Goal: Transaction & Acquisition: Purchase product/service

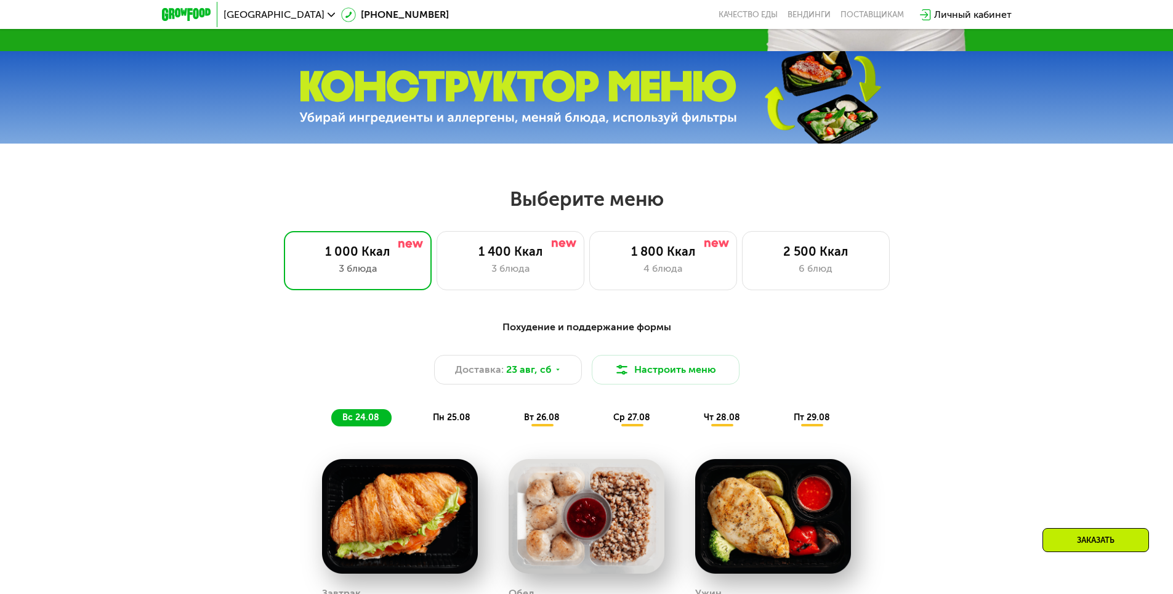
scroll to position [616, 0]
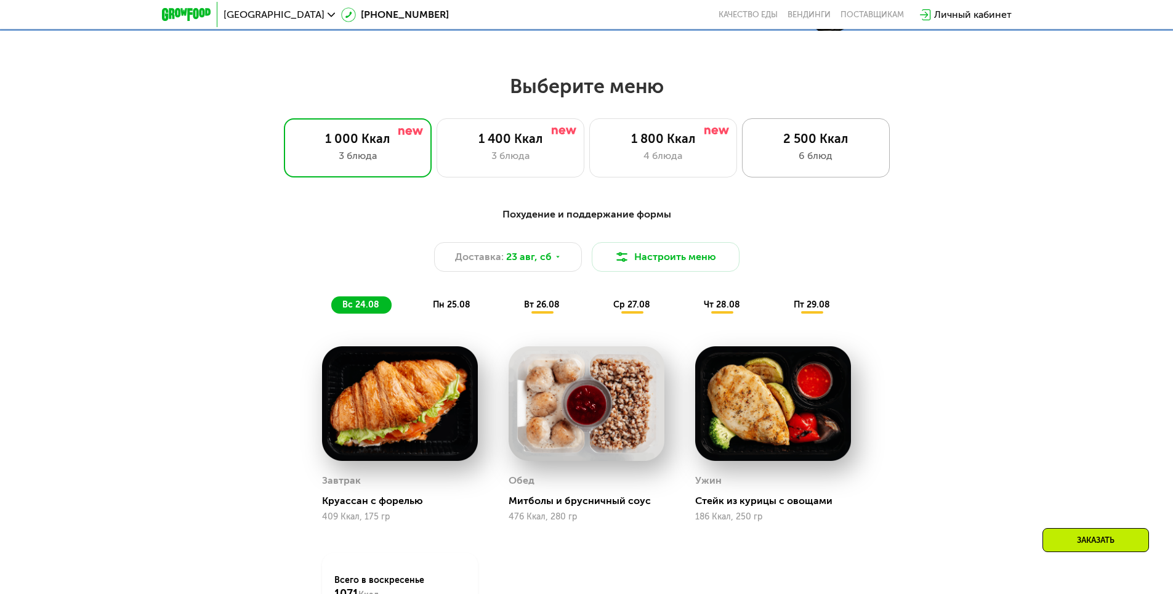
click at [795, 160] on div "6 блюд" at bounding box center [816, 155] width 122 height 15
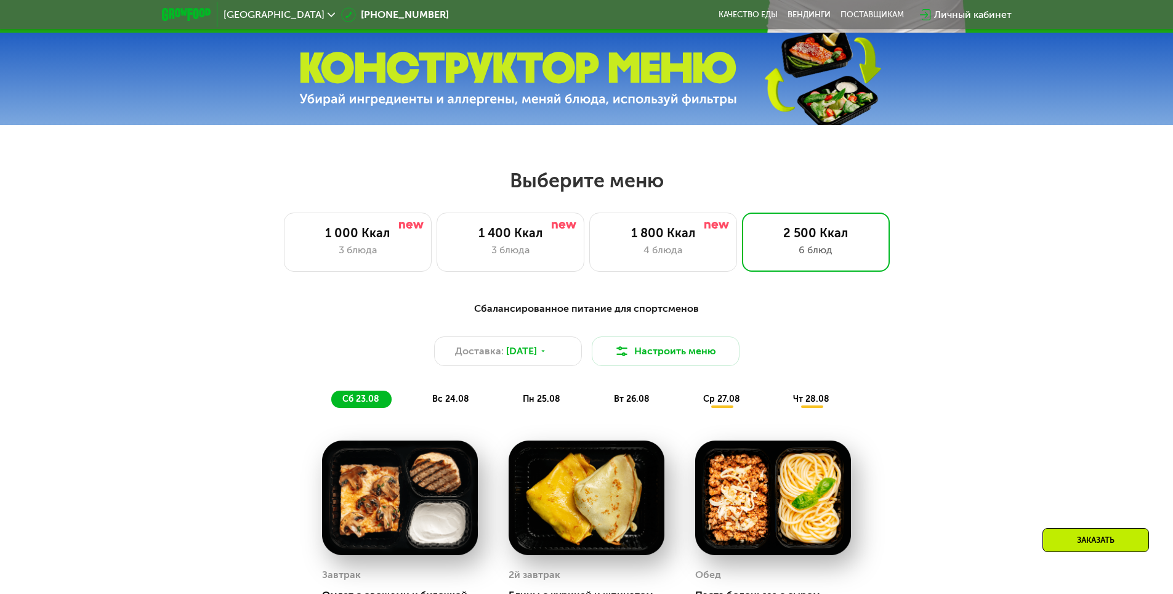
scroll to position [493, 0]
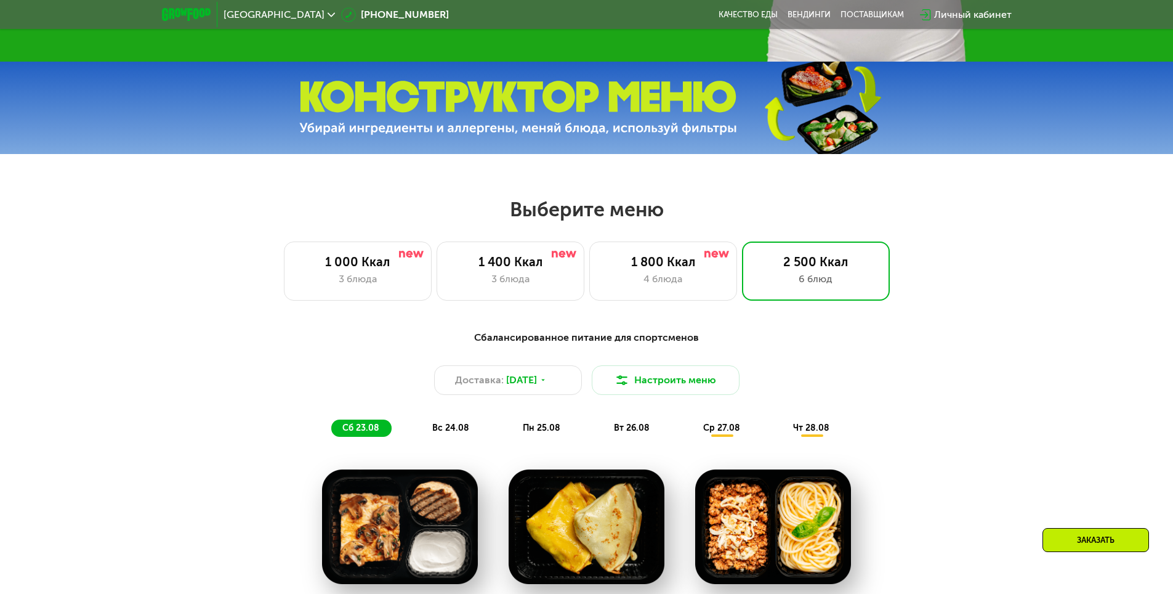
click at [1085, 535] on div "Заказать" at bounding box center [1096, 540] width 107 height 24
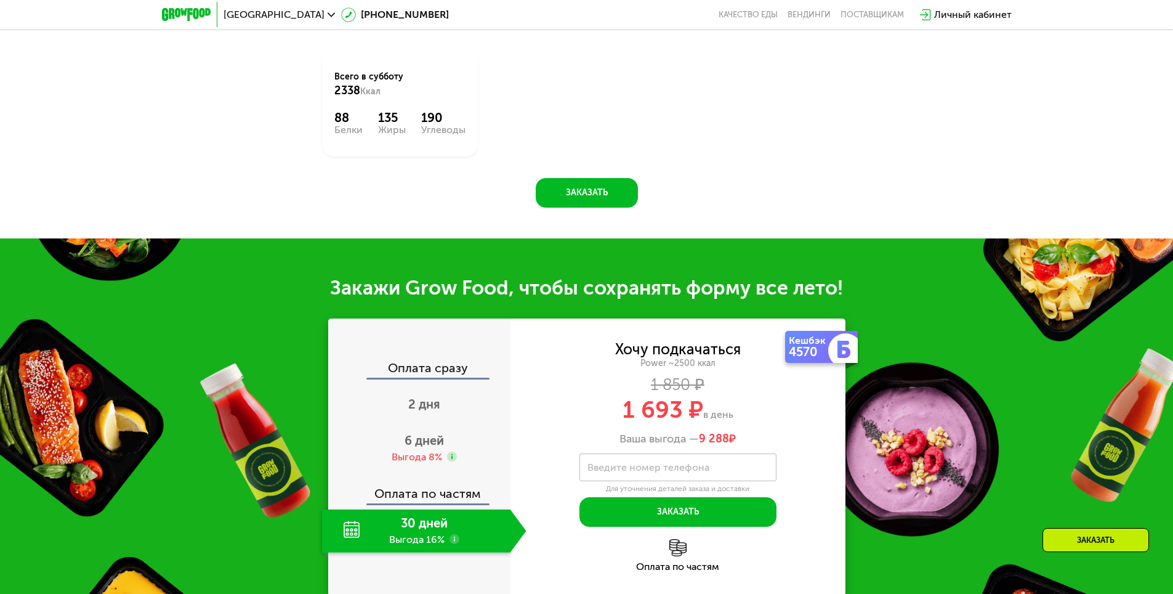
scroll to position [1569, 0]
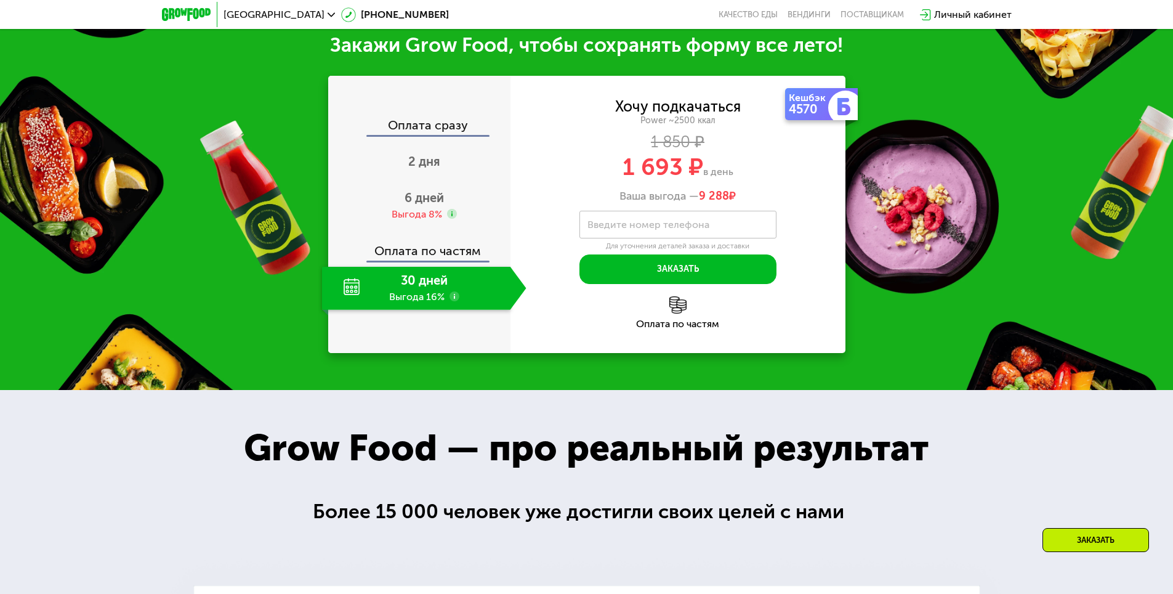
click at [451, 301] on use at bounding box center [455, 296] width 10 height 10
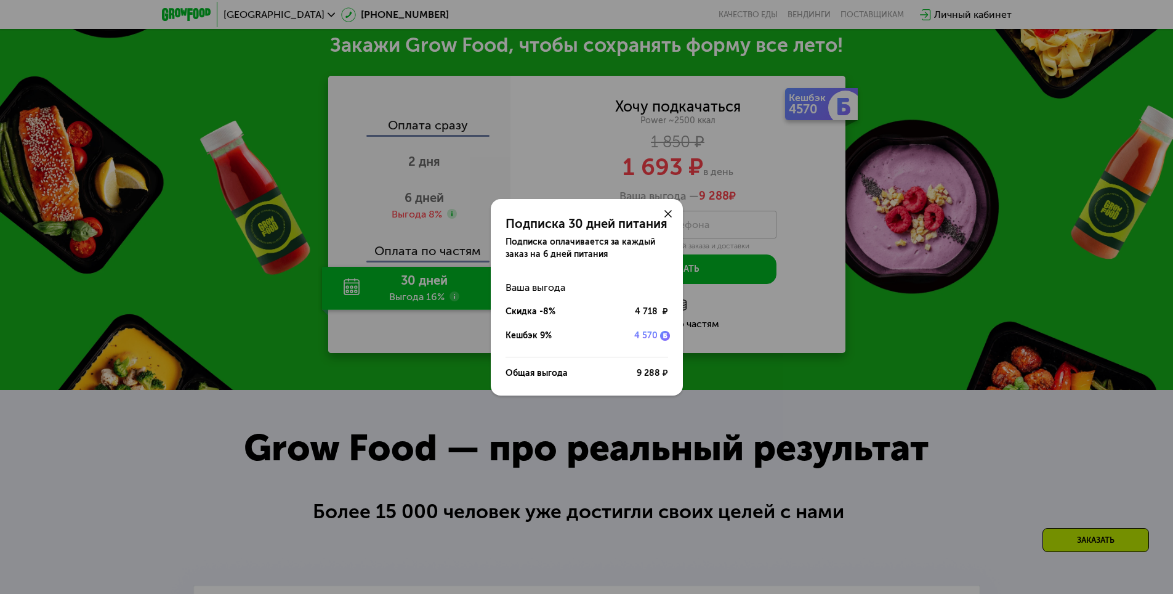
click at [670, 211] on use at bounding box center [668, 213] width 7 height 7
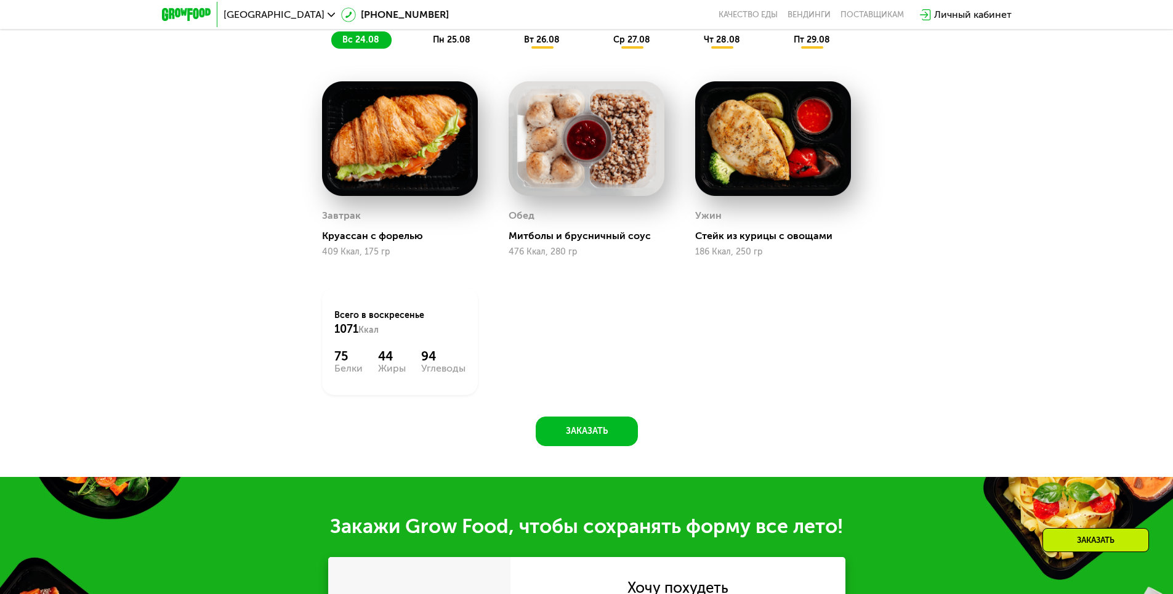
scroll to position [924, 0]
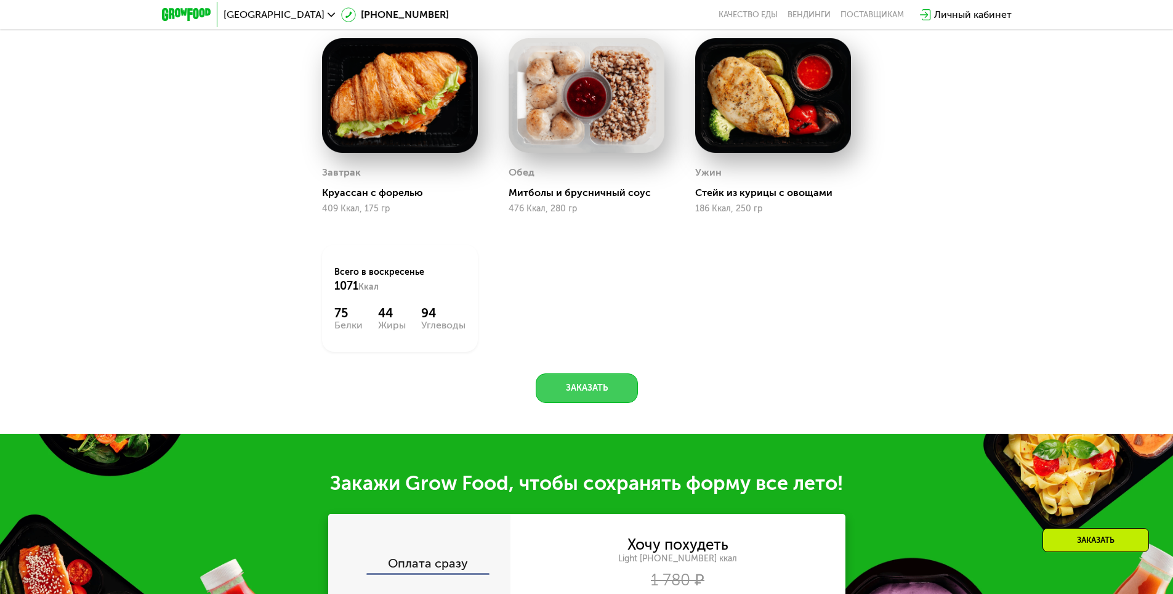
click at [600, 381] on button "Заказать" at bounding box center [587, 388] width 102 height 30
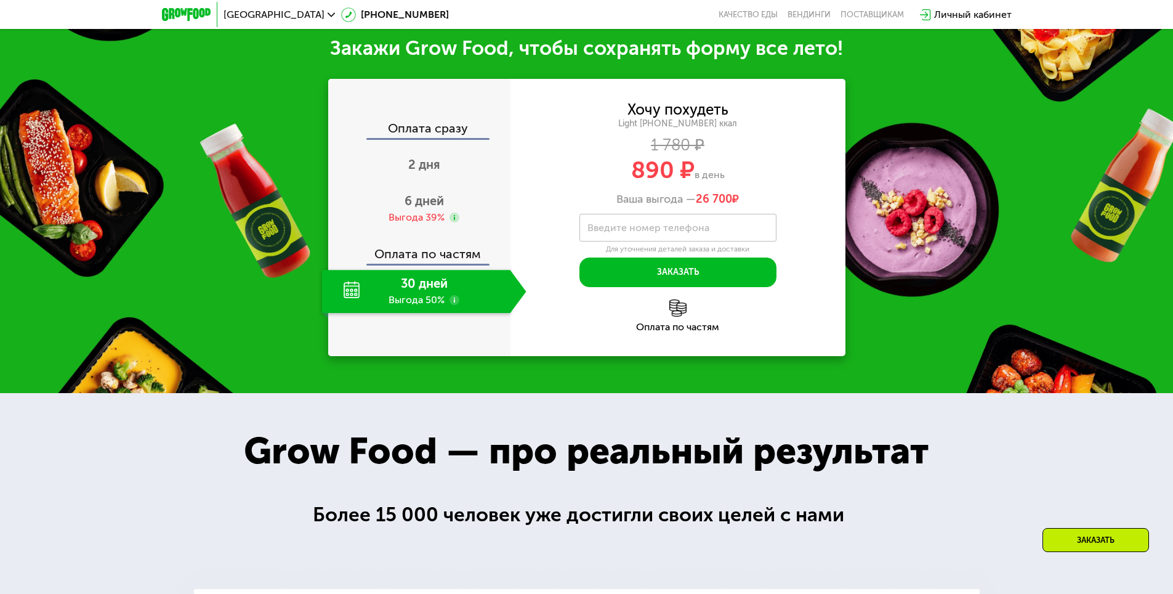
scroll to position [1362, 0]
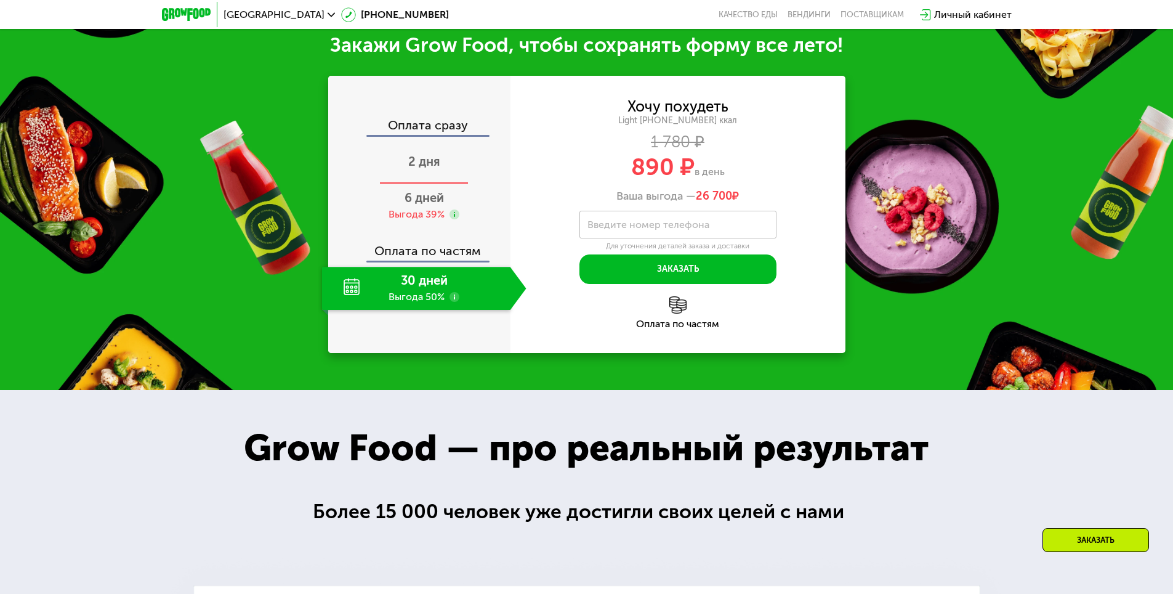
click at [435, 162] on span "2 дня" at bounding box center [424, 161] width 32 height 15
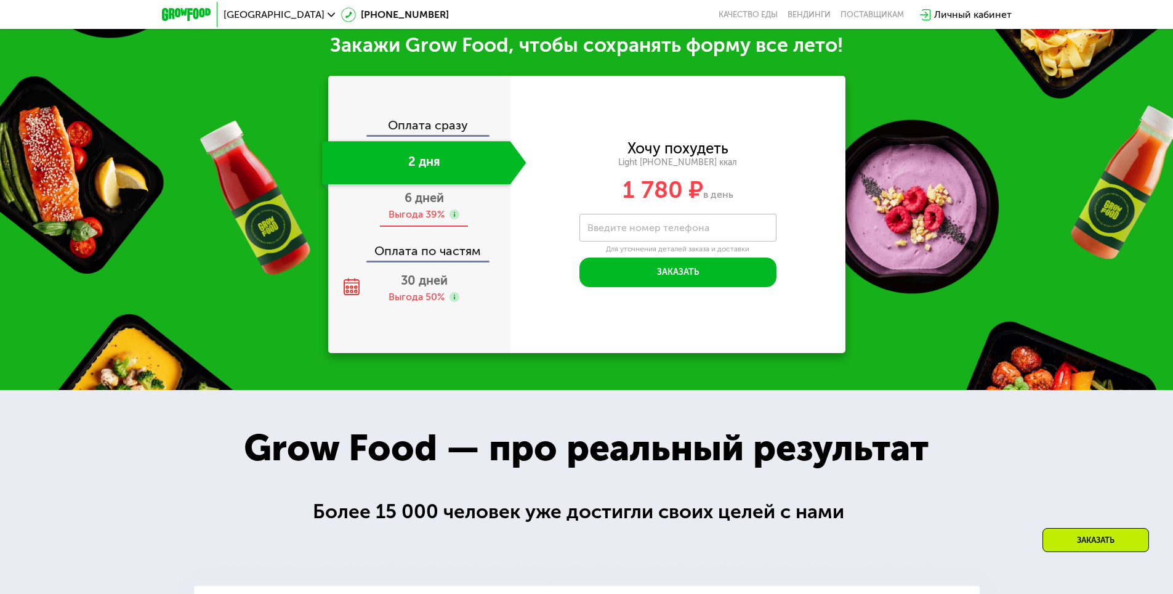
click at [430, 201] on span "6 дней" at bounding box center [424, 197] width 39 height 15
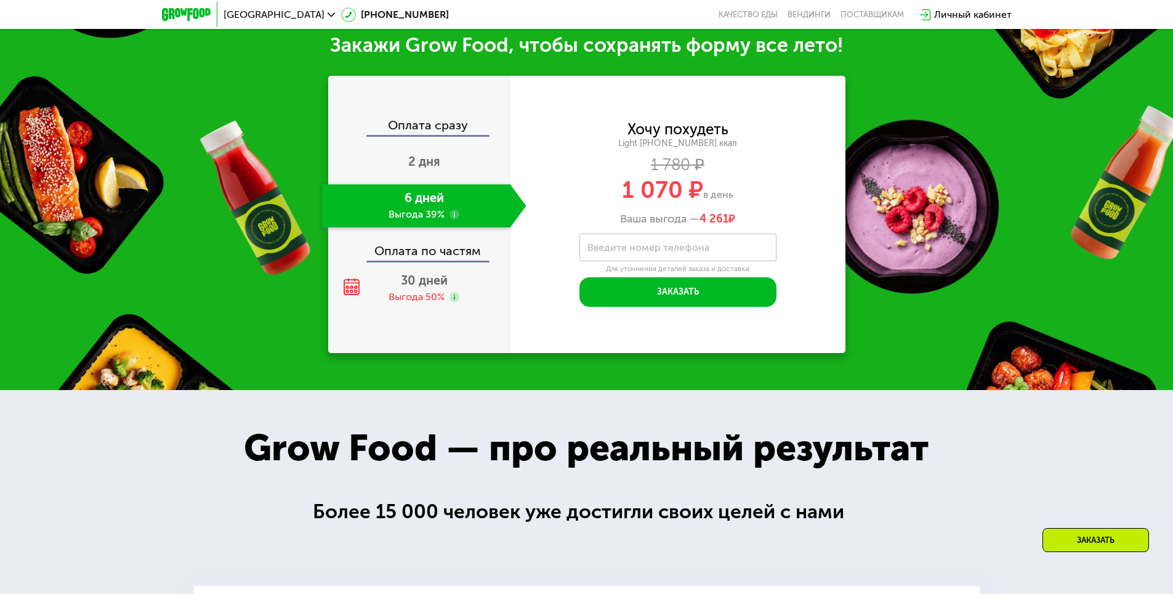
click at [422, 254] on div "Оплата по частям" at bounding box center [419, 246] width 181 height 28
click at [418, 284] on span "30 дней" at bounding box center [424, 280] width 47 height 15
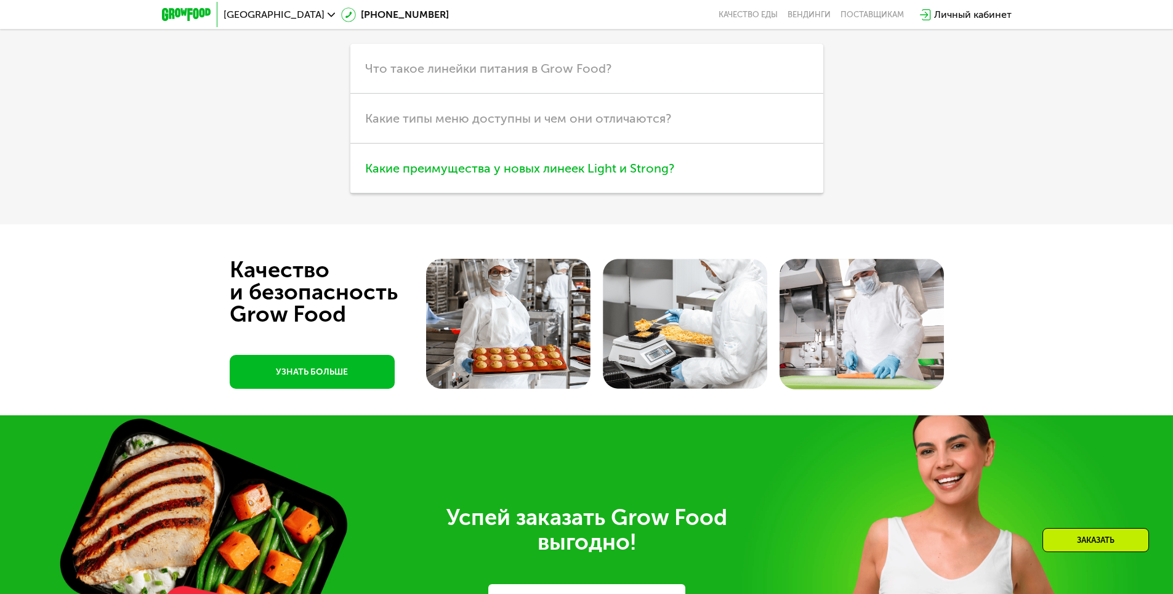
scroll to position [3579, 0]
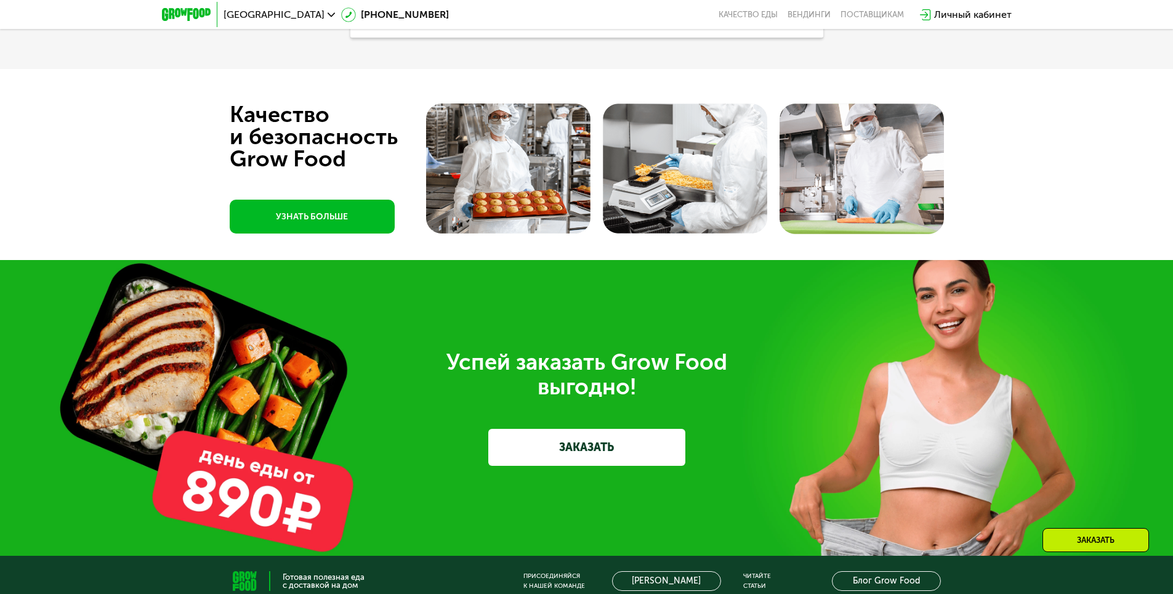
click at [549, 256] on div at bounding box center [586, 164] width 1173 height 191
